Goal: Book appointment/travel/reservation

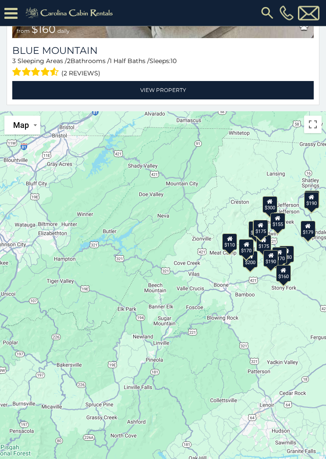
scroll to position [420, 0]
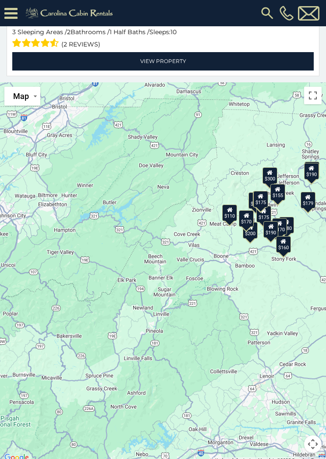
click at [308, 104] on button "Toggle fullscreen view" at bounding box center [313, 96] width 18 height 18
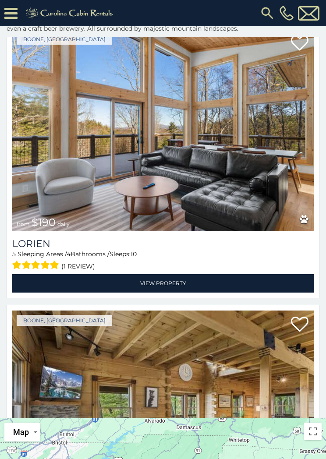
scroll to position [4305, 0]
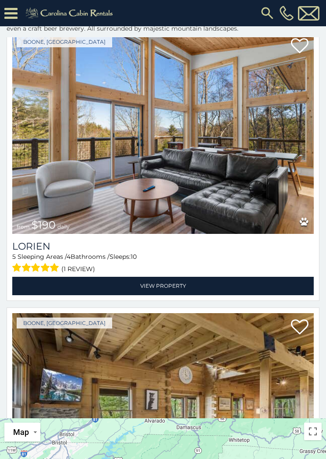
click at [159, 284] on link "View Property" at bounding box center [162, 286] width 301 height 18
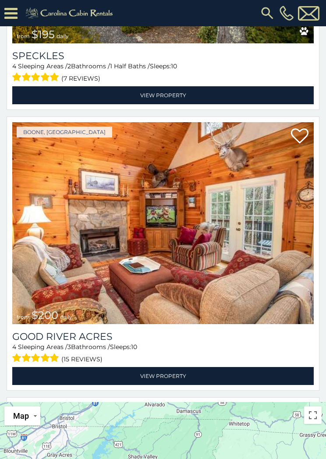
scroll to position [3358, 0]
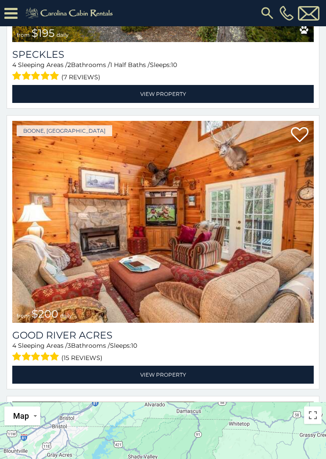
click at [163, 376] on link "View Property" at bounding box center [162, 375] width 301 height 18
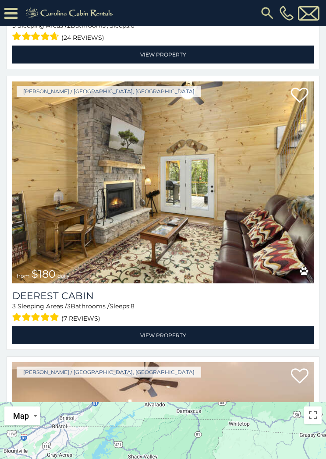
scroll to position [1994, 0]
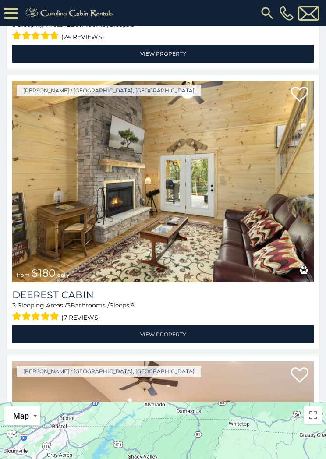
click at [171, 332] on link "View Property" at bounding box center [162, 334] width 301 height 18
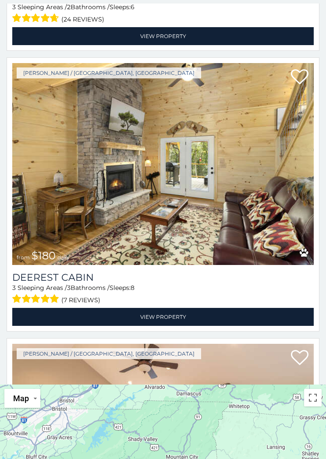
scroll to position [100, 0]
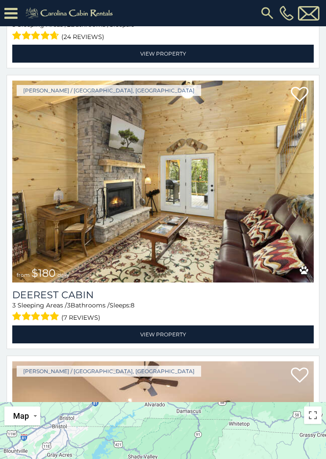
click at [8, 16] on icon at bounding box center [10, 13] width 13 height 15
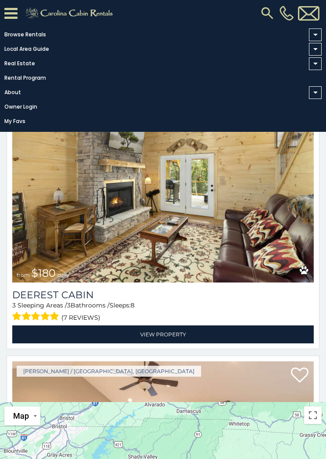
click at [321, 35] on span at bounding box center [315, 34] width 13 height 13
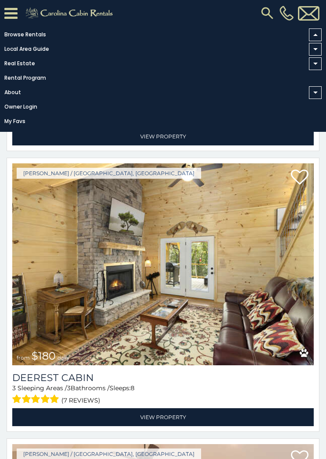
scroll to position [0, 0]
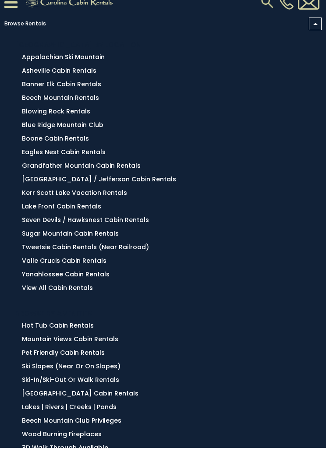
click at [61, 228] on link "Seven Devils / Hawksnest Cabin Rentals" at bounding box center [85, 230] width 127 height 9
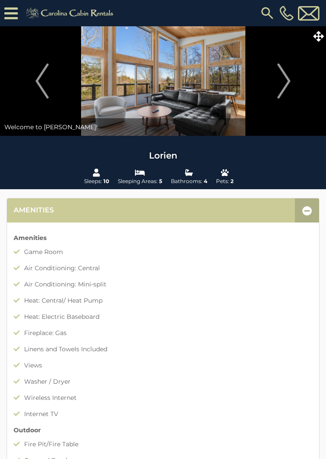
click at [310, 209] on icon at bounding box center [307, 211] width 10 height 10
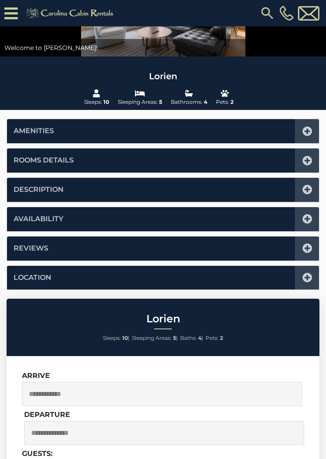
scroll to position [96, 0]
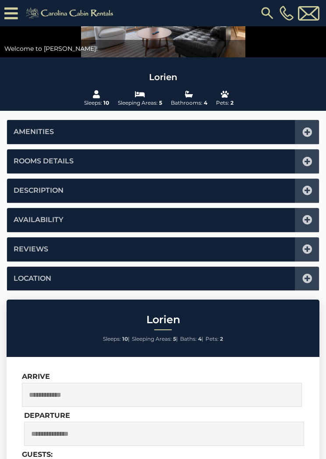
click at [308, 157] on icon at bounding box center [307, 162] width 10 height 10
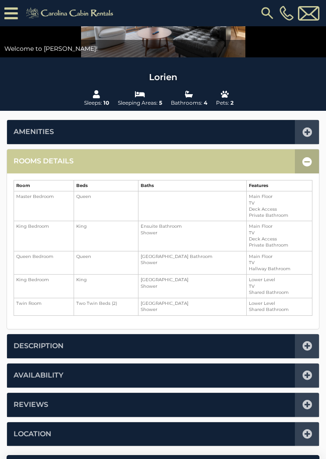
scroll to position [216, 0]
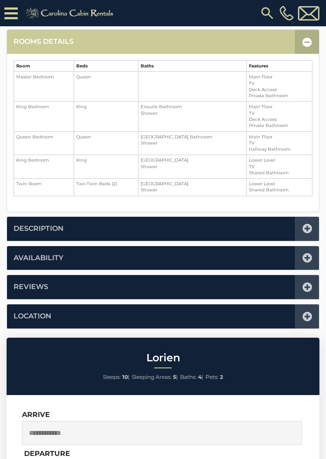
click at [307, 43] on icon at bounding box center [307, 42] width 10 height 10
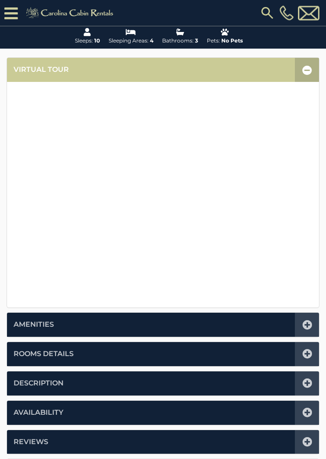
scroll to position [162, 0]
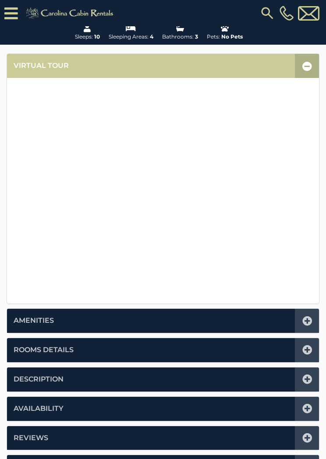
click at [307, 350] on icon at bounding box center [307, 350] width 10 height 10
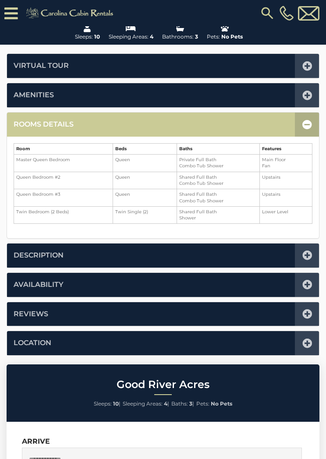
scroll to position [216, 0]
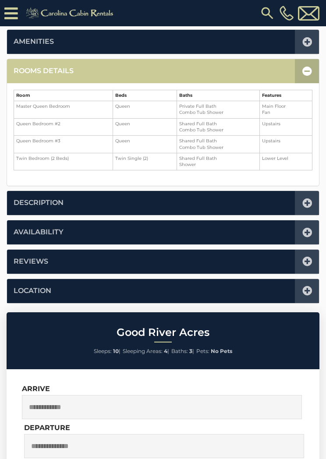
click at [302, 71] on icon at bounding box center [307, 71] width 10 height 10
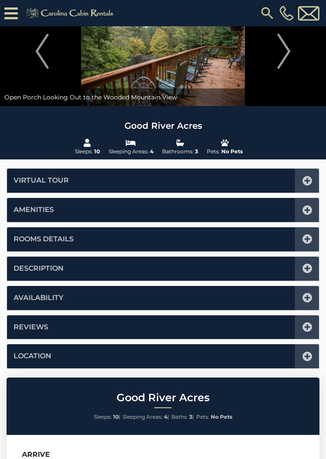
scroll to position [0, 0]
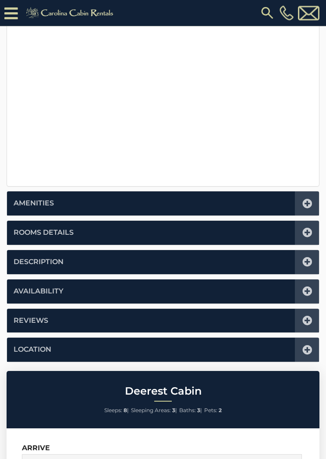
scroll to position [280, 0]
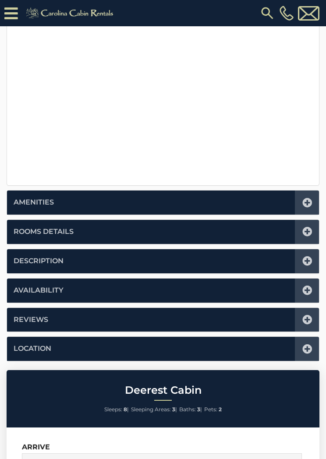
click at [305, 230] on icon at bounding box center [307, 232] width 10 height 10
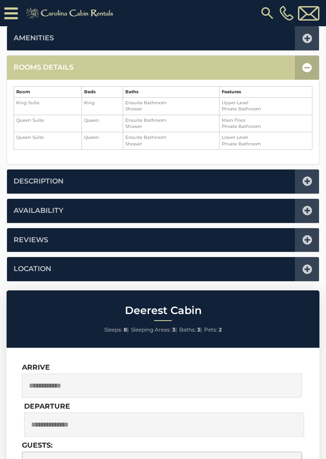
scroll to position [216, 0]
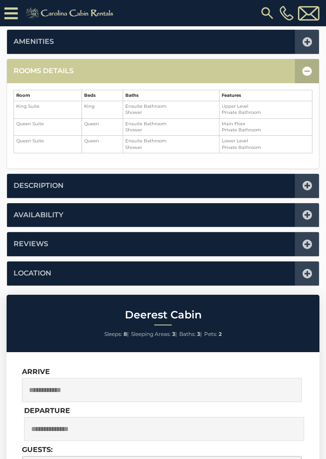
click at [304, 73] on icon at bounding box center [307, 71] width 10 height 10
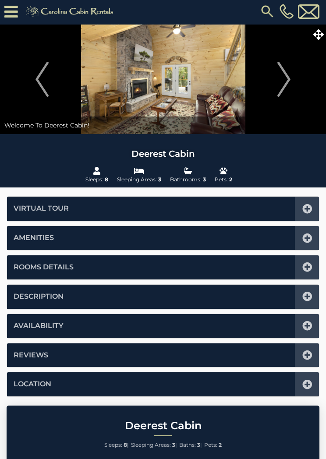
scroll to position [0, 0]
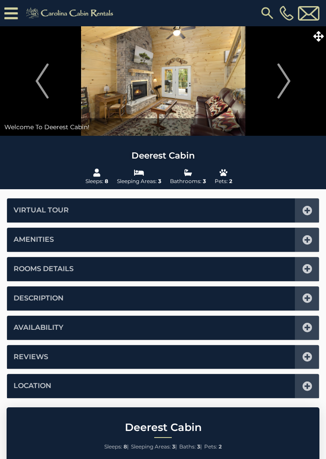
click at [322, 39] on icon at bounding box center [318, 36] width 11 height 11
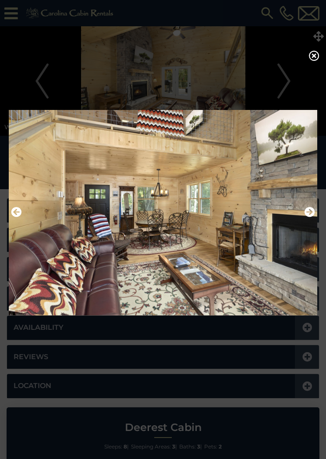
click at [318, 55] on icon at bounding box center [314, 55] width 11 height 11
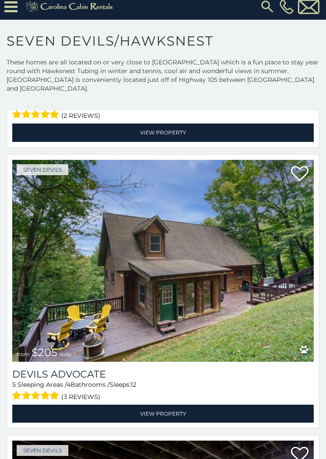
scroll to position [7, 0]
click at [167, 405] on link "View Property" at bounding box center [162, 414] width 301 height 18
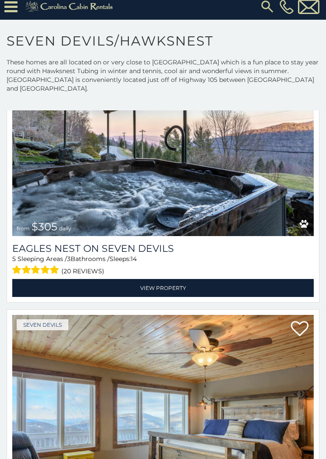
scroll to position [2133, 0]
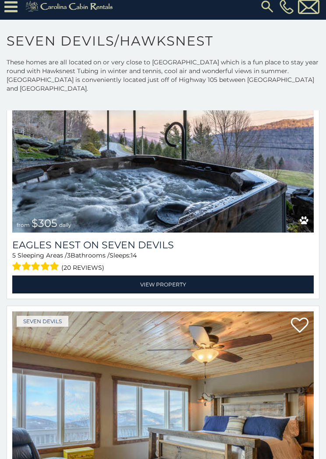
click at [164, 276] on link "View Property" at bounding box center [162, 285] width 301 height 18
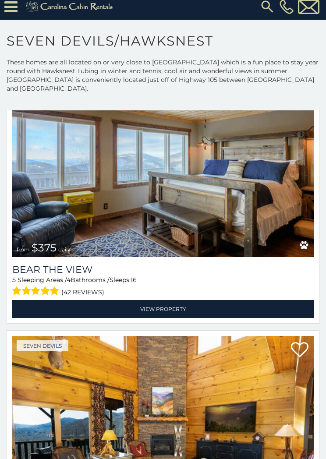
scroll to position [2369, 0]
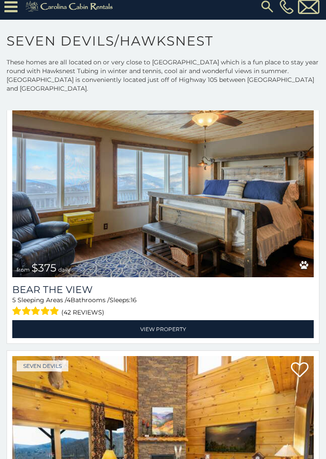
click at [165, 320] on link "View Property" at bounding box center [162, 329] width 301 height 18
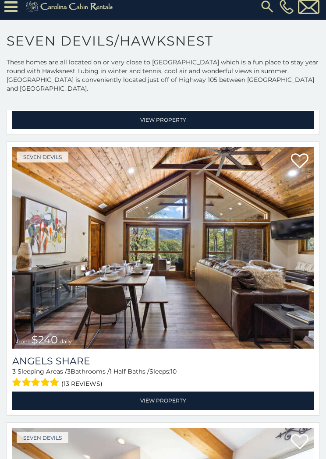
scroll to position [4546, 0]
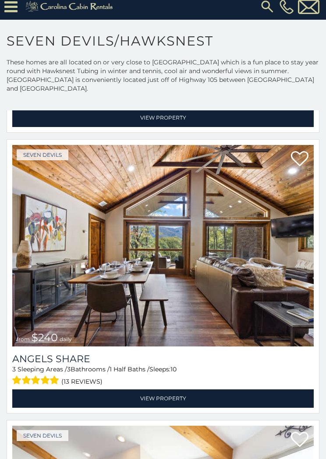
click at [166, 390] on link "View Property" at bounding box center [162, 398] width 301 height 18
click at [173, 389] on link "View Property" at bounding box center [162, 398] width 301 height 18
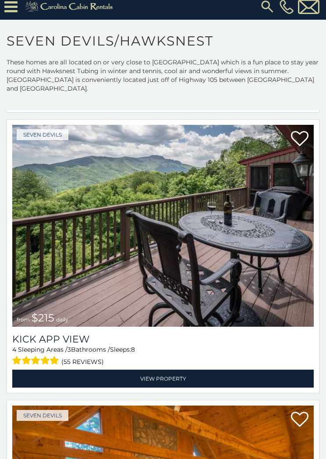
scroll to position [6538, 0]
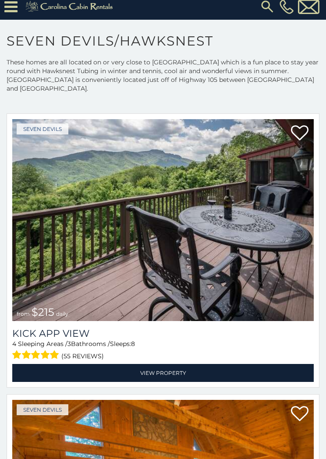
click at [173, 364] on link "View Property" at bounding box center [162, 373] width 301 height 18
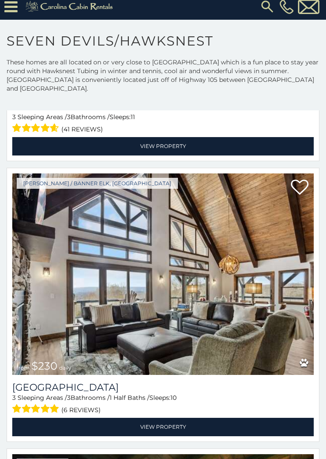
scroll to position [7607, 0]
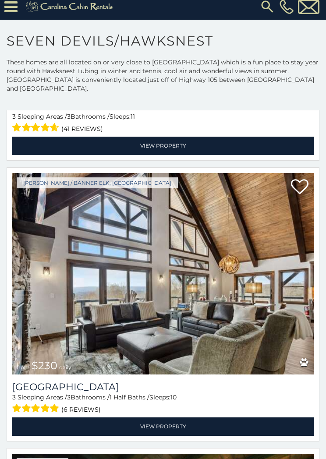
click at [177, 417] on link "View Property" at bounding box center [162, 426] width 301 height 18
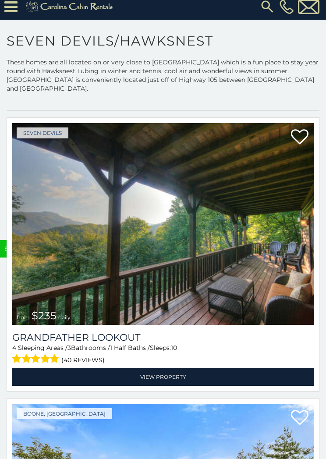
scroll to position [7939, 0]
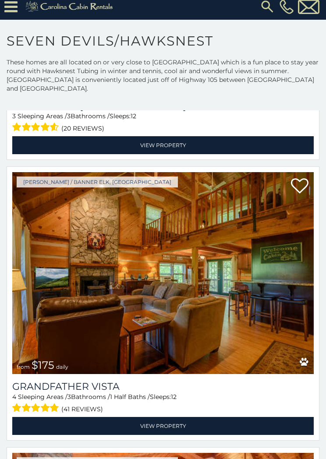
scroll to position [9294, 0]
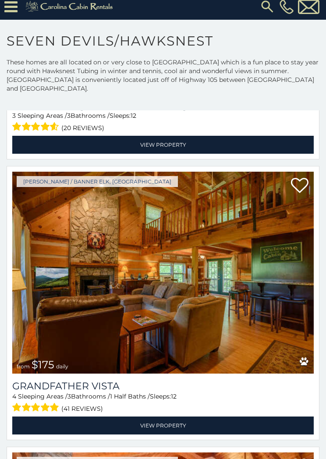
click at [173, 417] on link "View Property" at bounding box center [162, 426] width 301 height 18
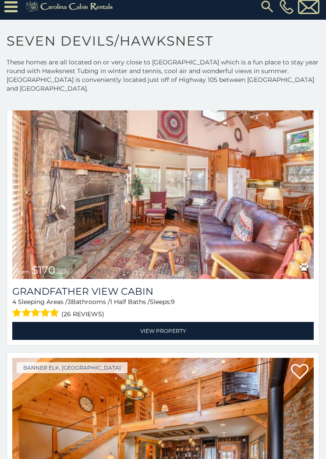
scroll to position [9669, 0]
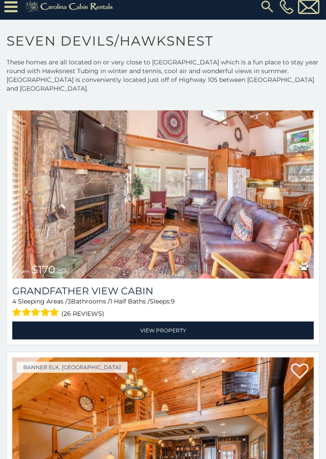
click at [164, 322] on link "View Property" at bounding box center [162, 331] width 301 height 18
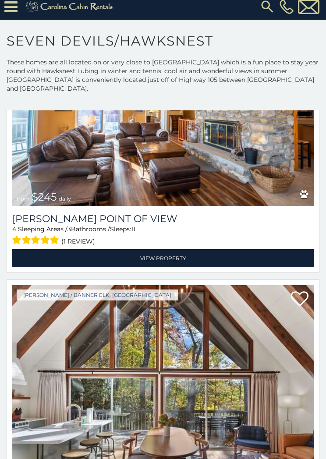
scroll to position [11706, 0]
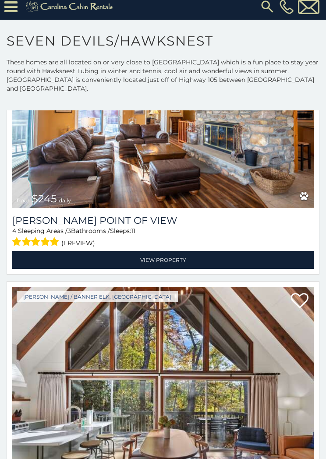
click at [168, 251] on link "View Property" at bounding box center [162, 260] width 301 height 18
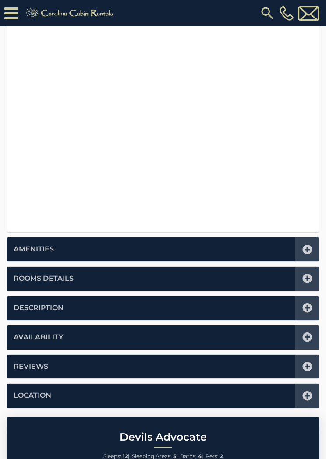
click at [310, 276] on icon at bounding box center [307, 279] width 10 height 10
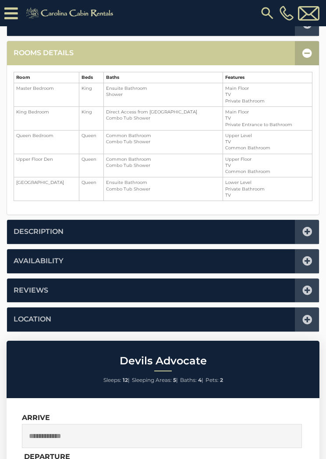
scroll to position [216, 0]
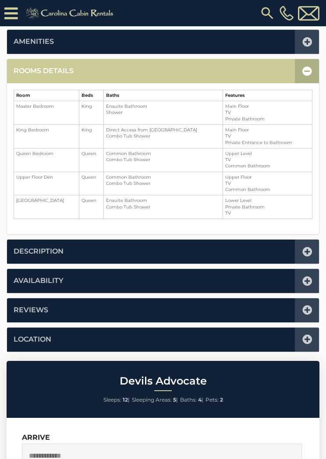
click at [304, 75] on icon at bounding box center [307, 71] width 10 height 10
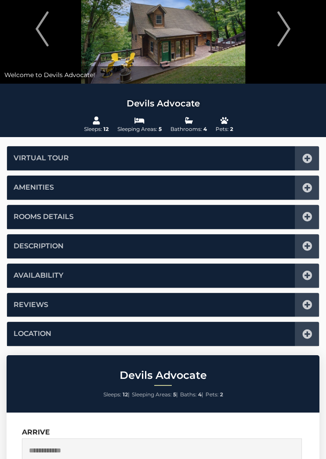
scroll to position [0, 0]
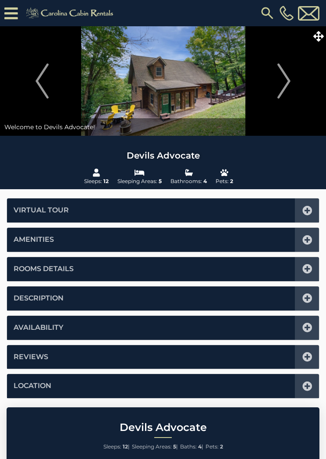
click at [318, 43] on span at bounding box center [318, 35] width 15 height 15
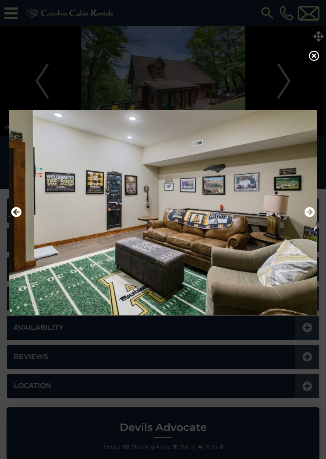
click at [318, 55] on icon at bounding box center [314, 55] width 11 height 11
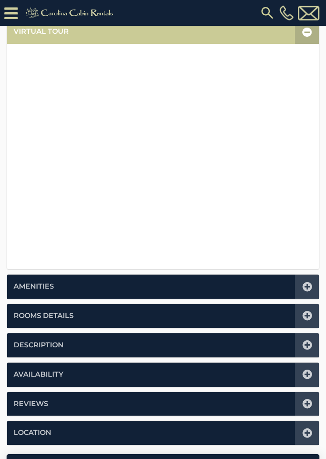
scroll to position [196, 0]
click at [307, 317] on icon at bounding box center [307, 316] width 10 height 10
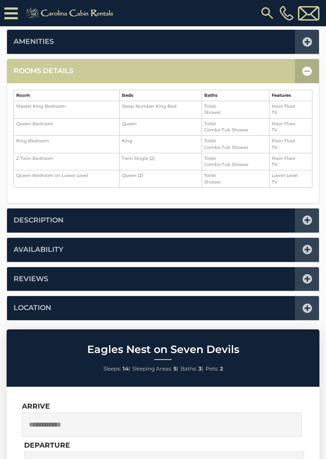
click at [308, 217] on icon at bounding box center [307, 221] width 10 height 10
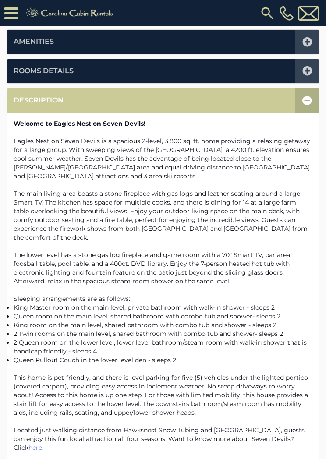
click at [302, 101] on icon at bounding box center [307, 100] width 10 height 10
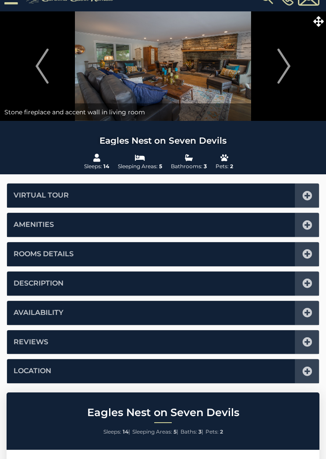
scroll to position [0, 0]
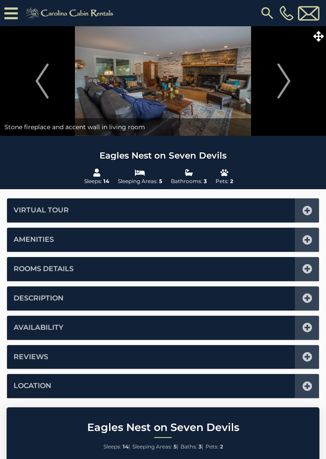
click at [320, 39] on icon at bounding box center [318, 36] width 11 height 11
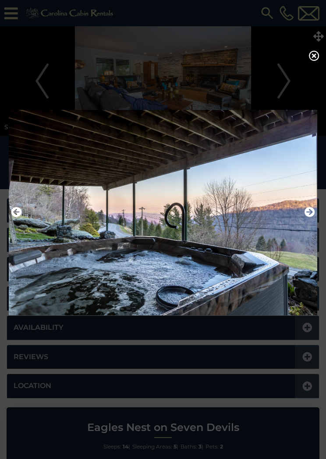
click at [318, 60] on icon at bounding box center [314, 55] width 11 height 11
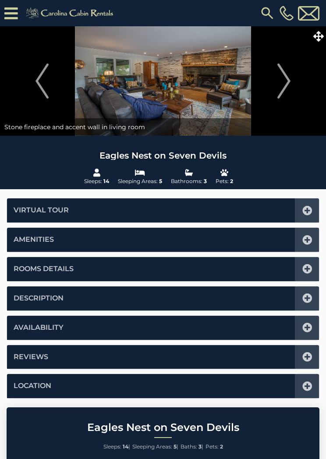
click at [318, 43] on span at bounding box center [318, 35] width 15 height 15
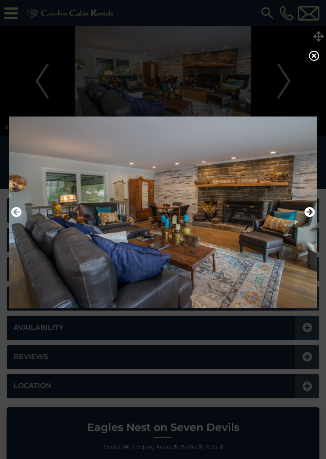
click at [310, 57] on icon at bounding box center [314, 55] width 11 height 11
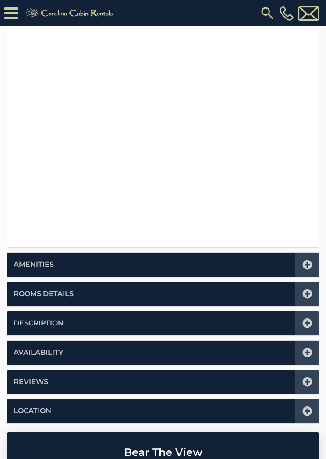
scroll to position [219, 0]
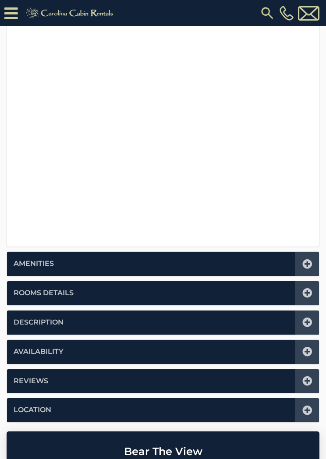
click at [308, 289] on icon at bounding box center [307, 293] width 10 height 10
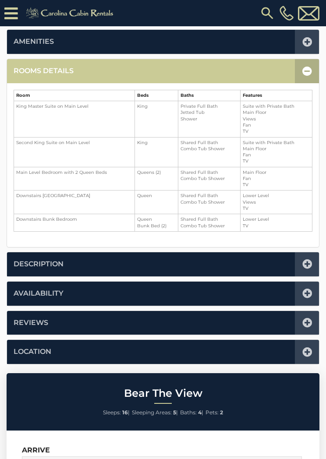
click at [312, 70] on div at bounding box center [307, 71] width 24 height 24
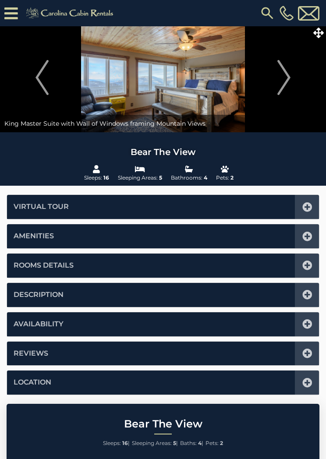
scroll to position [0, 0]
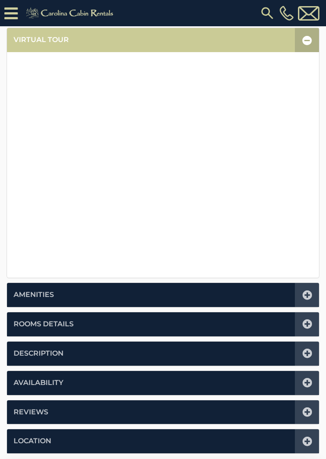
scroll to position [188, 0]
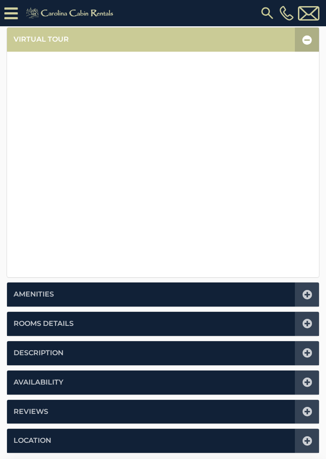
click at [310, 322] on icon at bounding box center [307, 324] width 10 height 10
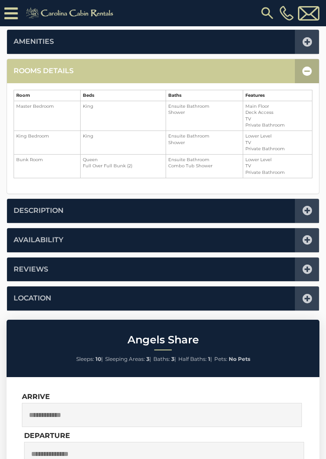
click at [309, 70] on icon at bounding box center [307, 71] width 10 height 10
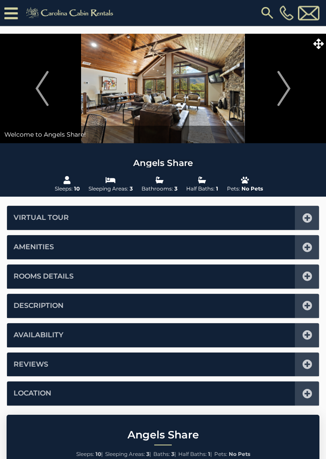
scroll to position [0, 0]
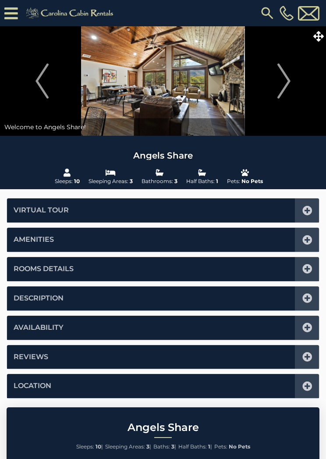
click at [318, 42] on span at bounding box center [318, 35] width 15 height 15
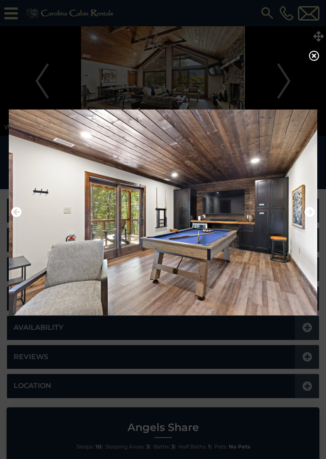
click at [320, 53] on div at bounding box center [163, 229] width 326 height 459
click at [318, 54] on icon at bounding box center [314, 55] width 11 height 11
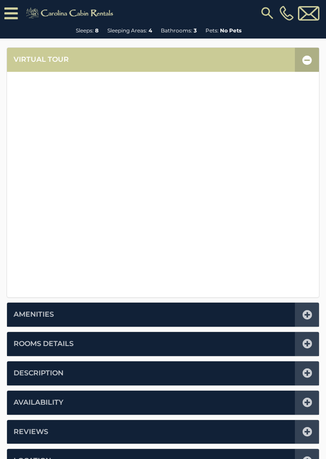
click at [308, 342] on icon at bounding box center [307, 344] width 10 height 10
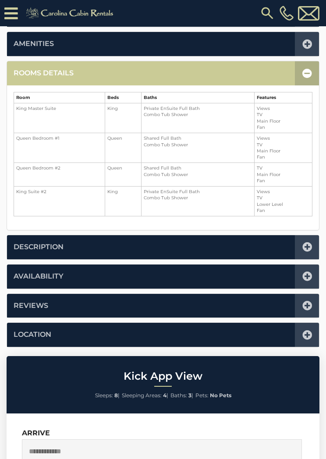
scroll to position [216, 0]
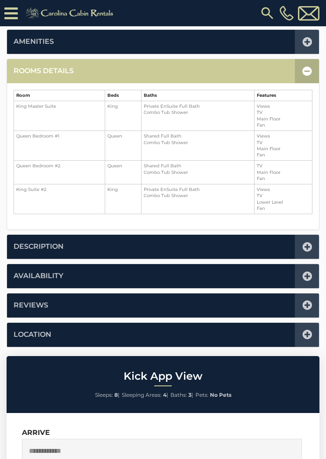
click at [232, 73] on li "Rooms Details" at bounding box center [163, 71] width 312 height 24
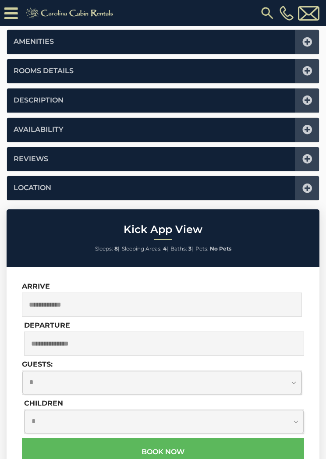
click at [309, 74] on icon at bounding box center [307, 71] width 10 height 10
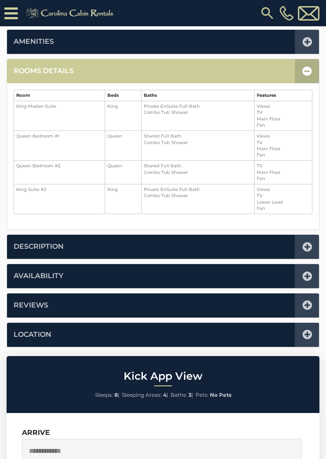
click at [316, 67] on div at bounding box center [307, 71] width 24 height 24
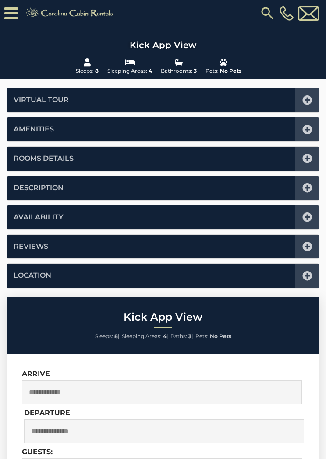
scroll to position [0, 0]
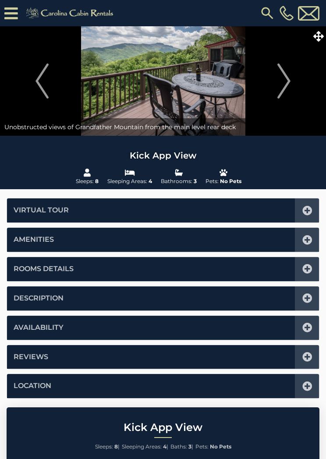
click at [324, 31] on span at bounding box center [318, 35] width 15 height 15
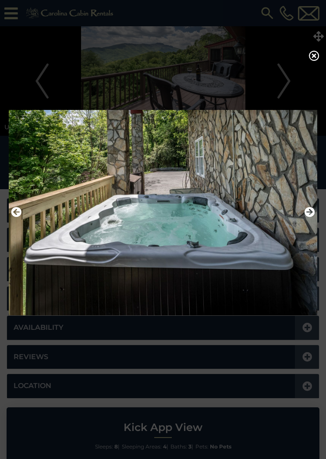
click at [315, 218] on img at bounding box center [163, 212] width 308 height 217
click at [317, 213] on img at bounding box center [163, 212] width 308 height 217
click at [316, 212] on img at bounding box center [163, 212] width 308 height 217
click at [320, 50] on div at bounding box center [163, 229] width 326 height 459
click at [318, 57] on icon at bounding box center [314, 55] width 11 height 11
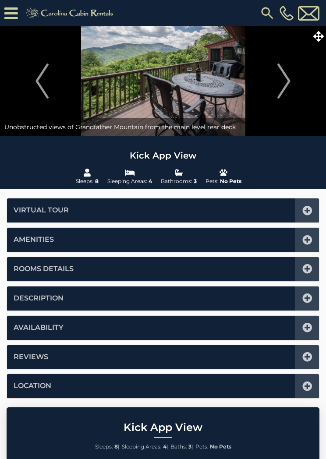
click at [310, 299] on icon at bounding box center [307, 298] width 10 height 10
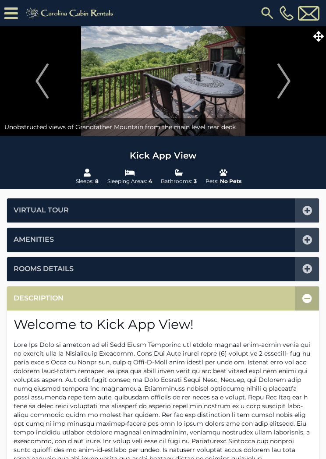
click at [316, 296] on div at bounding box center [307, 298] width 24 height 24
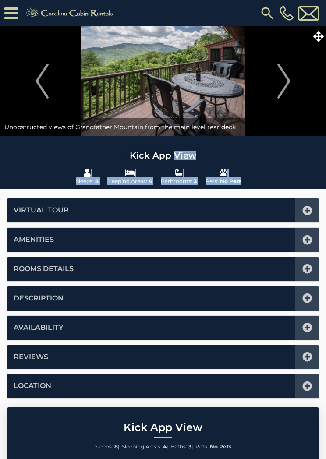
click at [312, 332] on div at bounding box center [307, 328] width 24 height 24
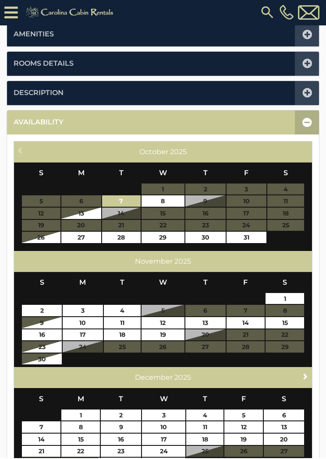
scroll to position [223, 0]
click at [308, 373] on span "Next" at bounding box center [305, 376] width 7 height 7
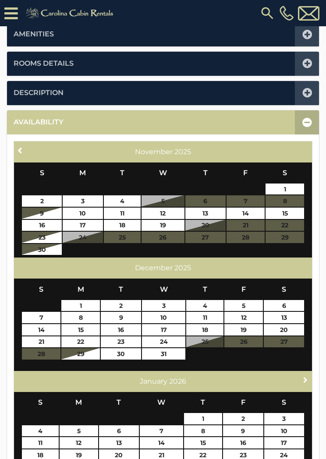
click at [309, 378] on span "Next" at bounding box center [305, 379] width 7 height 7
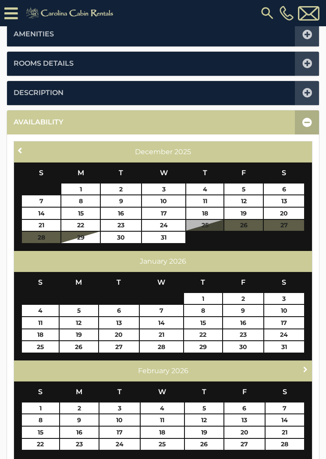
click at [308, 370] on span "Next" at bounding box center [305, 369] width 7 height 7
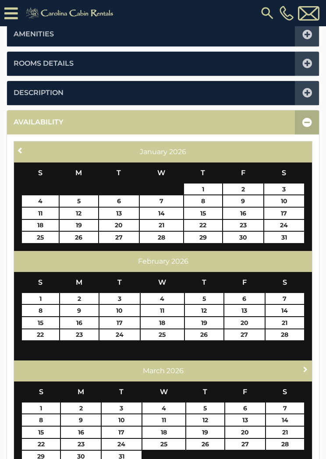
click at [306, 368] on span "Next" at bounding box center [305, 369] width 7 height 7
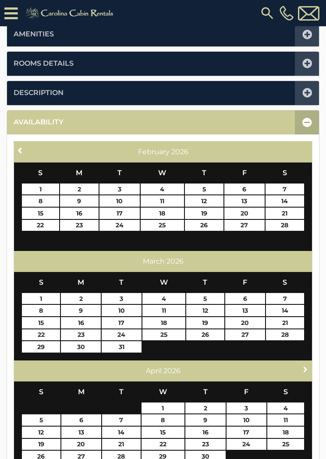
click at [305, 368] on span "Next" at bounding box center [305, 369] width 7 height 7
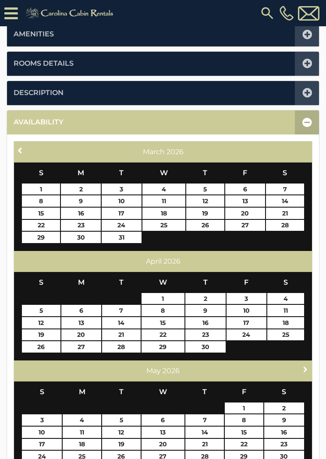
click at [306, 366] on span "Next" at bounding box center [305, 369] width 7 height 7
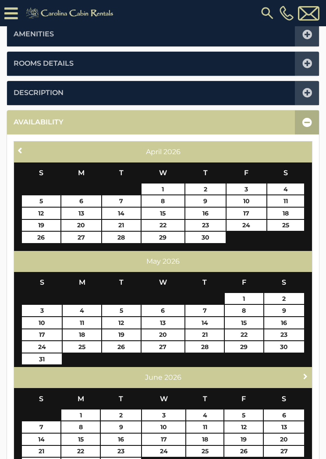
click at [306, 371] on link "Next" at bounding box center [305, 376] width 11 height 11
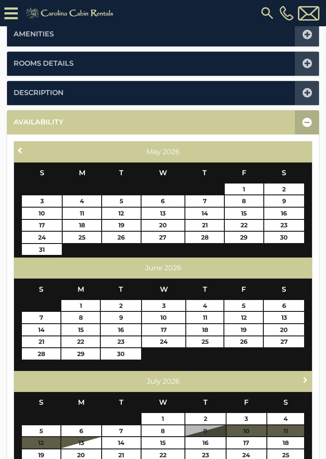
click at [302, 376] on span "Next" at bounding box center [305, 379] width 7 height 7
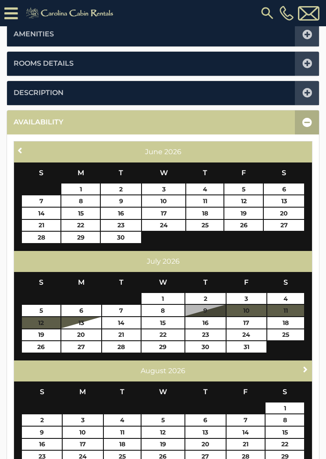
click at [301, 376] on div "Next August 2026" at bounding box center [163, 371] width 298 height 21
click at [307, 371] on link "Next" at bounding box center [305, 369] width 11 height 11
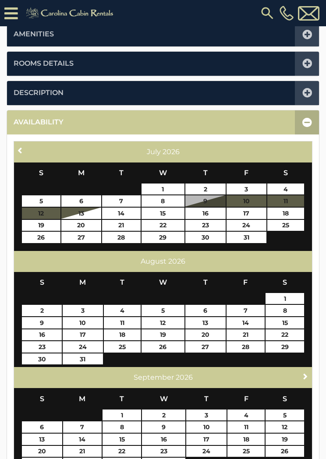
click at [305, 373] on span "Next" at bounding box center [305, 376] width 7 height 7
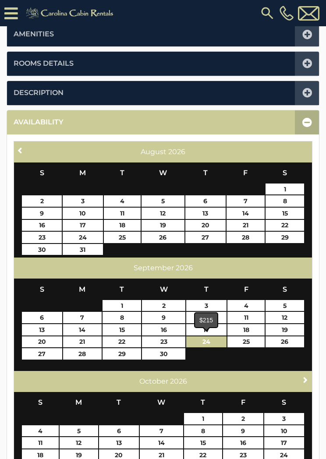
click at [213, 342] on link "24" at bounding box center [206, 341] width 40 height 11
type input "**********"
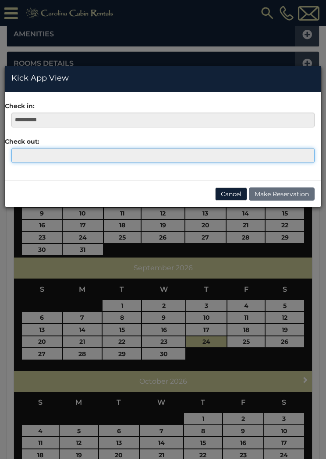
click at [25, 155] on input "text" at bounding box center [162, 155] width 303 height 15
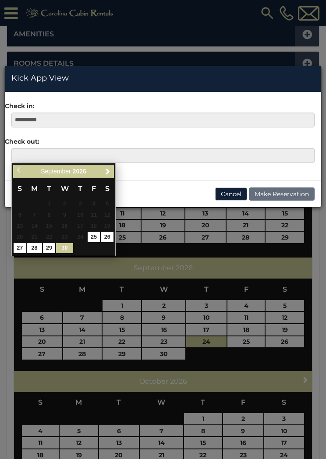
click at [73, 247] on link "30" at bounding box center [64, 248] width 17 height 10
type input "**********"
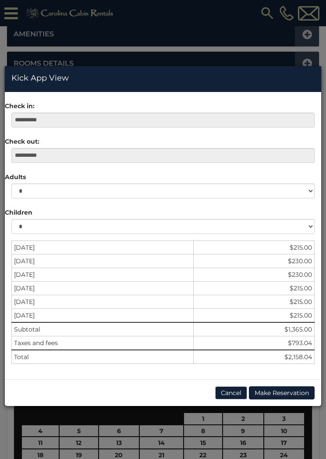
click at [237, 393] on button "Cancel" at bounding box center [231, 392] width 32 height 13
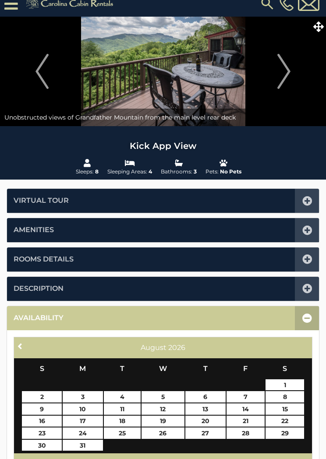
scroll to position [0, 0]
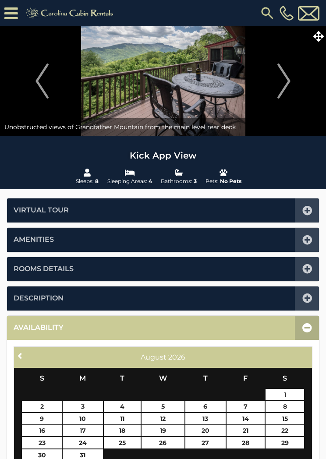
click at [318, 34] on icon at bounding box center [318, 36] width 11 height 11
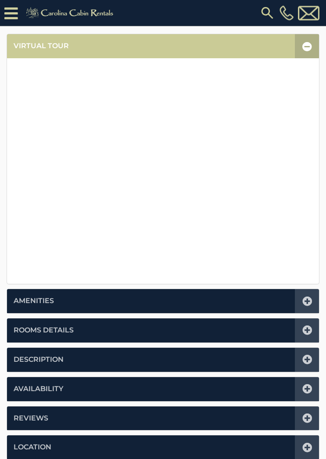
click at [313, 329] on div at bounding box center [307, 331] width 24 height 24
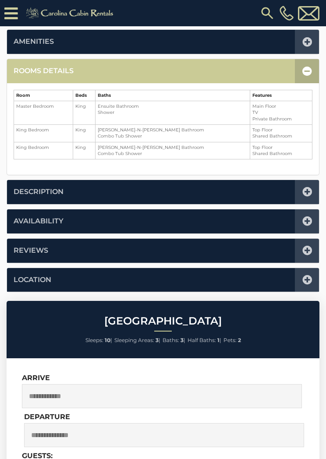
click at [300, 338] on ul "Sleeps: 10 | Sleeping Areas: 3 | Baths: 3 | Half Baths: 1 | Pets: 2" at bounding box center [163, 340] width 308 height 11
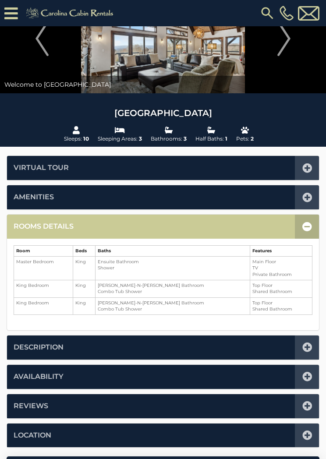
scroll to position [59, 0]
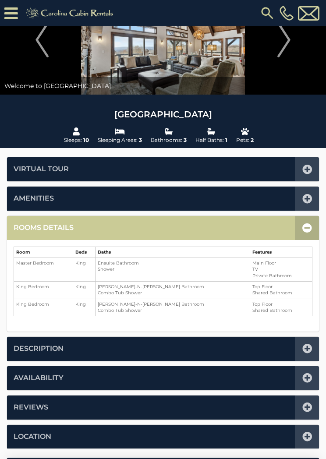
click at [307, 231] on icon at bounding box center [307, 228] width 10 height 10
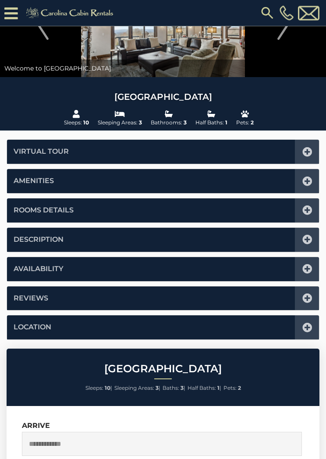
scroll to position [0, 0]
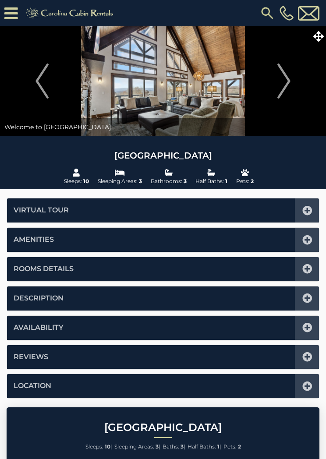
click at [322, 40] on icon at bounding box center [318, 36] width 11 height 11
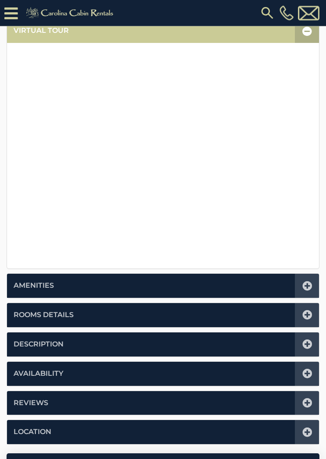
scroll to position [197, 0]
click at [310, 313] on icon at bounding box center [307, 315] width 10 height 10
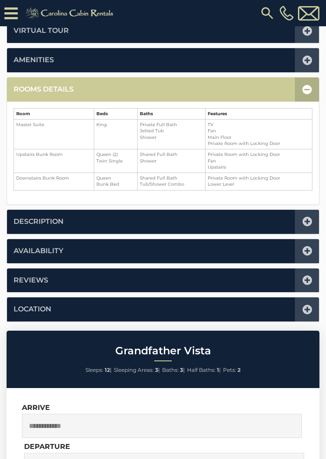
scroll to position [216, 0]
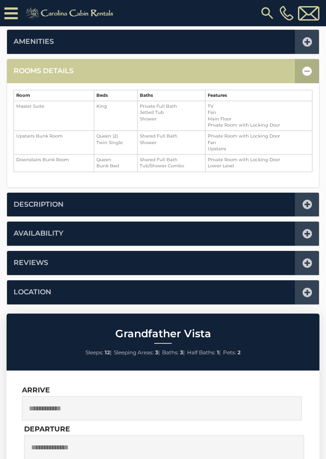
click at [307, 71] on icon at bounding box center [307, 71] width 10 height 10
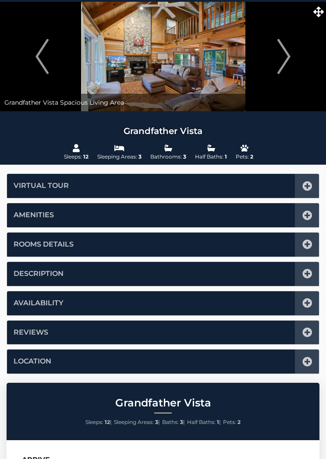
scroll to position [0, 0]
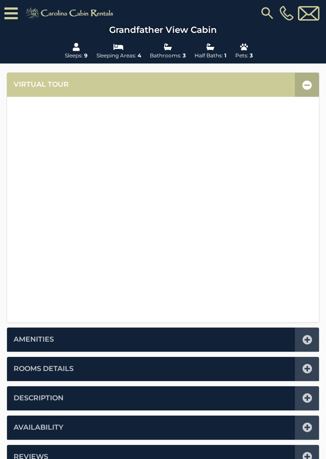
click at [306, 368] on icon at bounding box center [307, 369] width 10 height 10
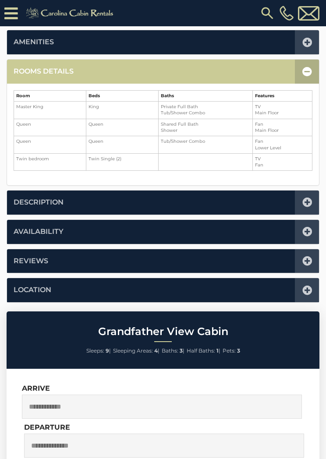
scroll to position [216, 0]
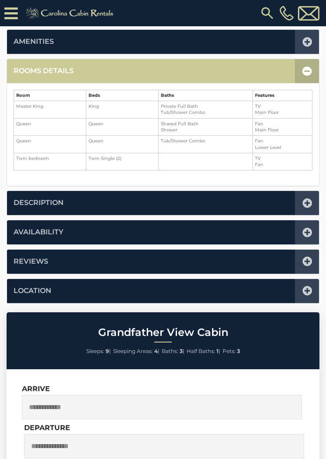
click at [315, 69] on div at bounding box center [307, 71] width 24 height 24
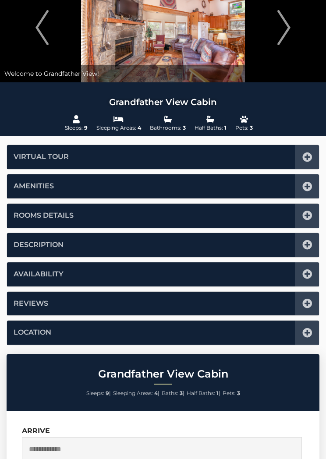
scroll to position [0, 0]
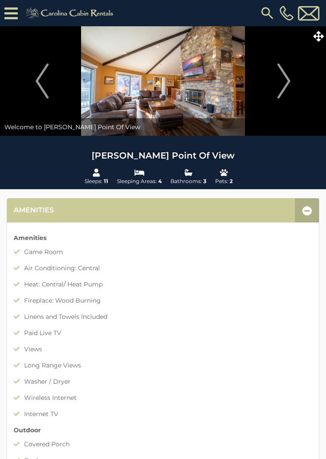
click at [305, 211] on icon at bounding box center [307, 211] width 10 height 10
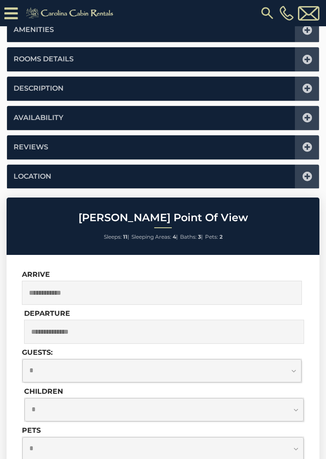
click at [307, 58] on icon at bounding box center [307, 60] width 10 height 10
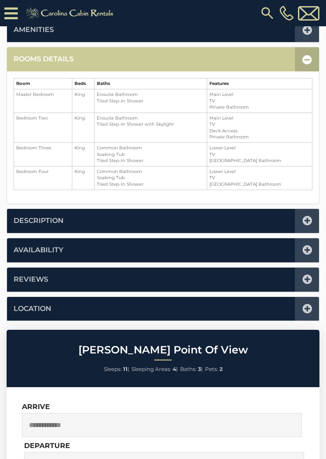
scroll to position [216, 0]
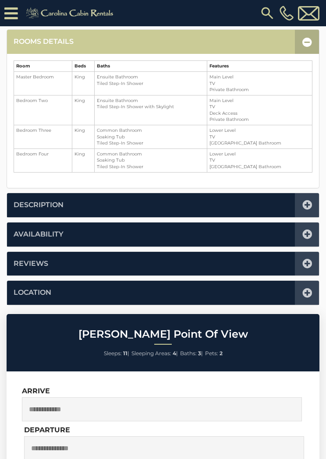
click at [308, 40] on icon at bounding box center [307, 42] width 10 height 10
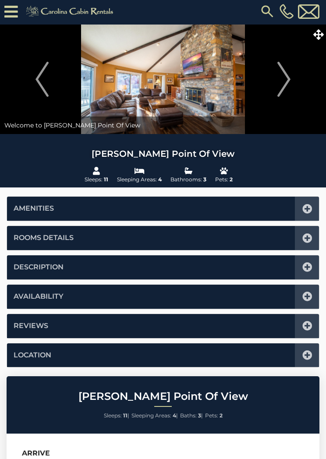
scroll to position [0, 0]
